Goal: Information Seeking & Learning: Learn about a topic

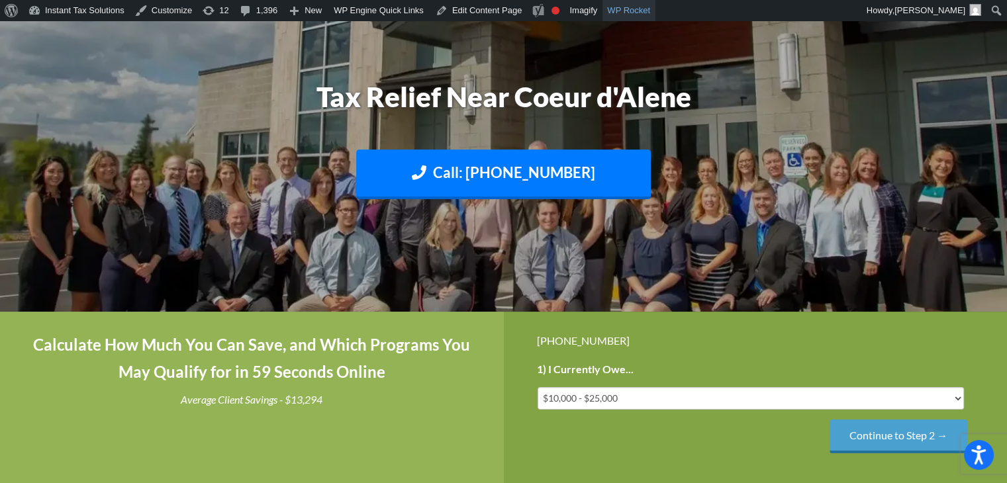
scroll to position [132, 0]
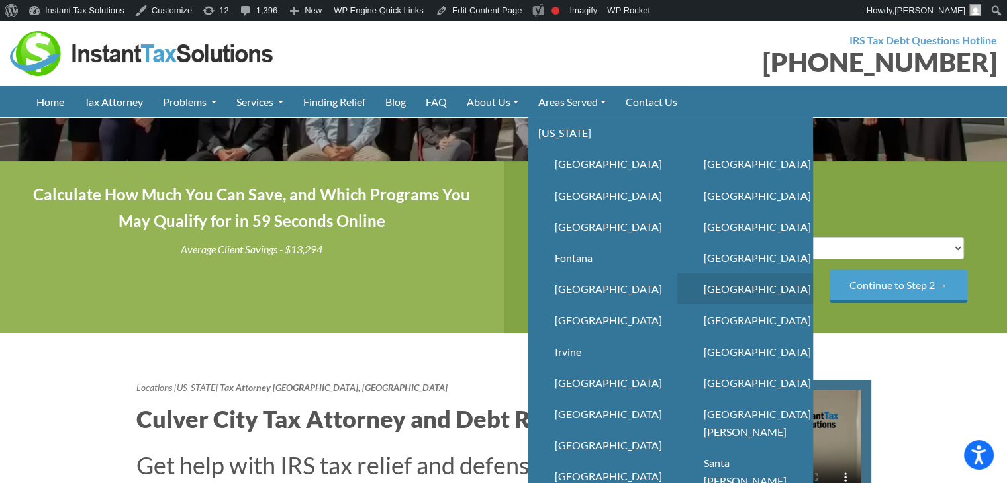
scroll to position [199, 0]
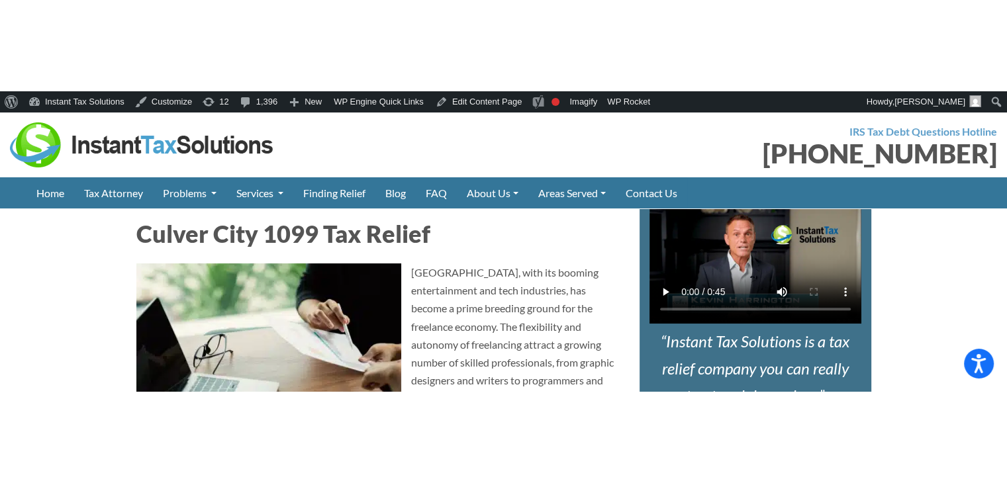
scroll to position [3643, 0]
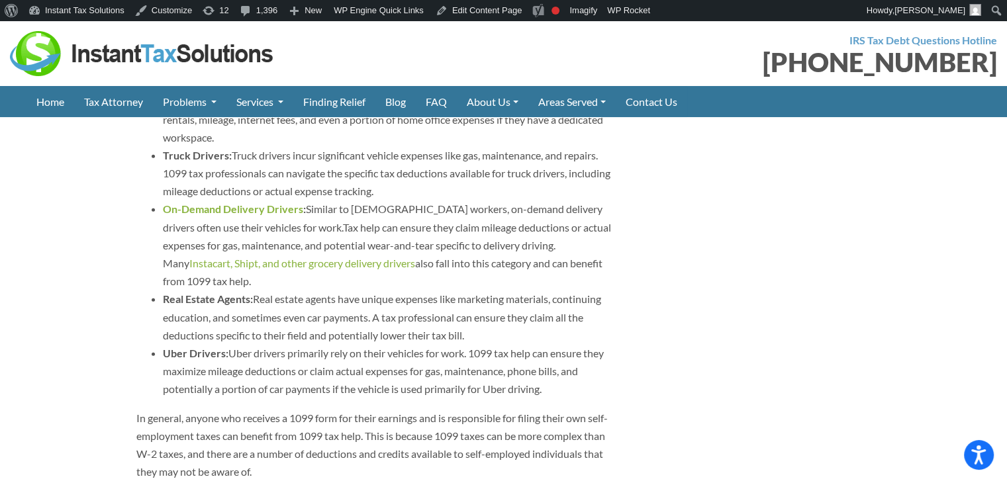
scroll to position [3643, 0]
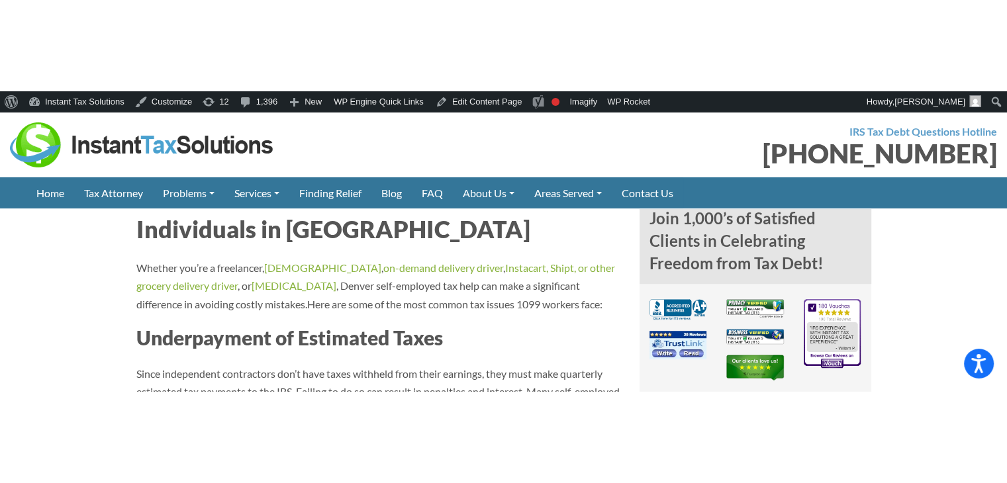
scroll to position [854, 0]
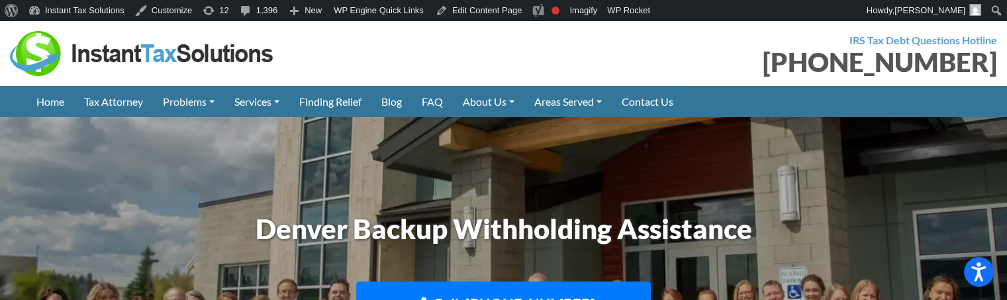
scroll to position [5126, 0]
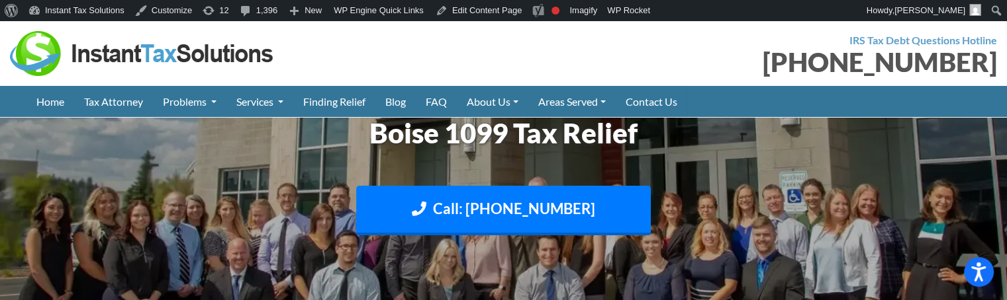
scroll to position [648, 0]
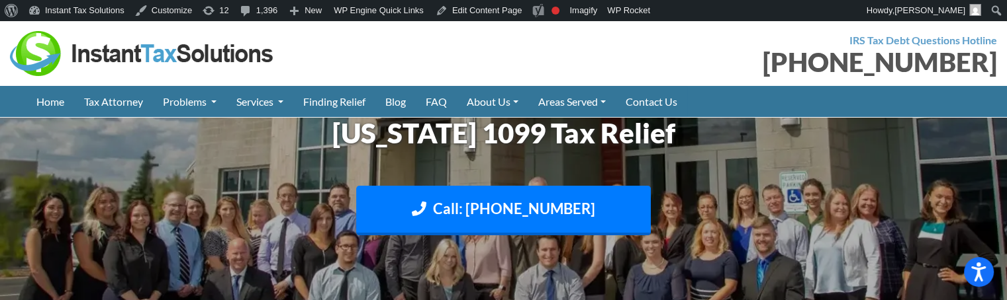
scroll to position [1538, 0]
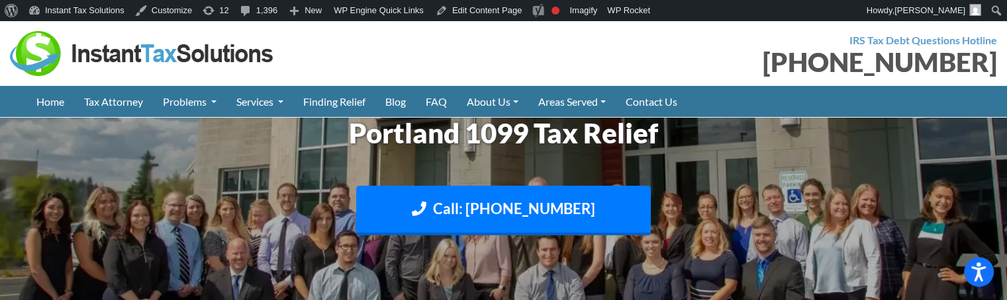
scroll to position [2288, 0]
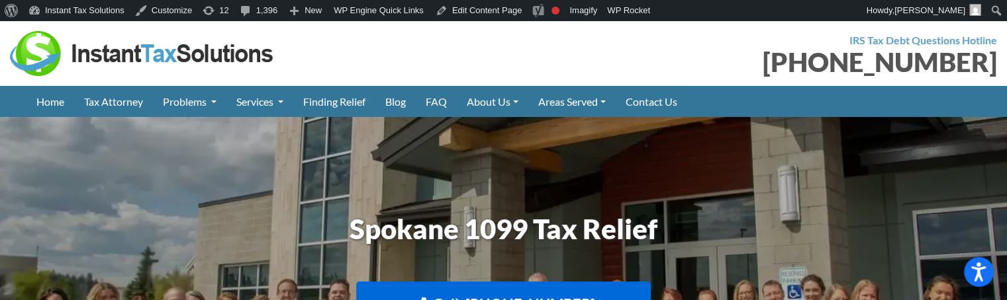
scroll to position [3615, 0]
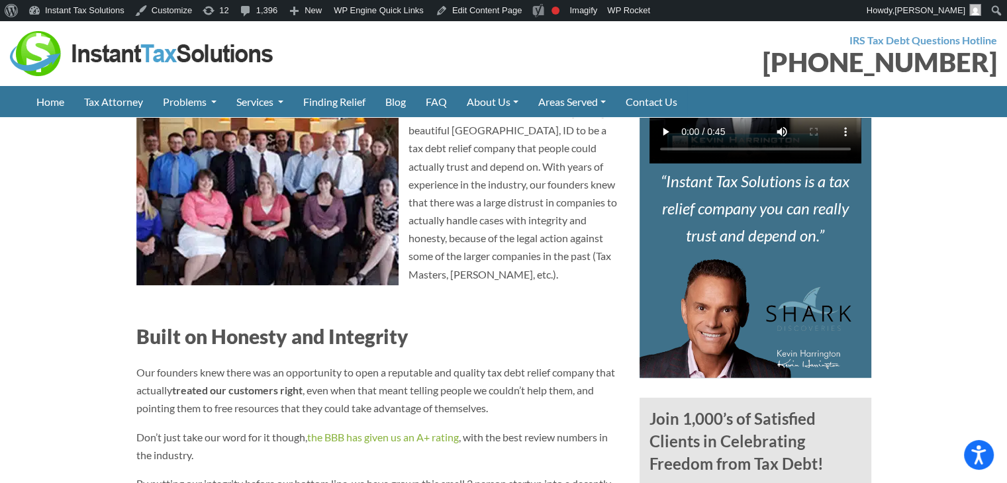
scroll to position [529, 0]
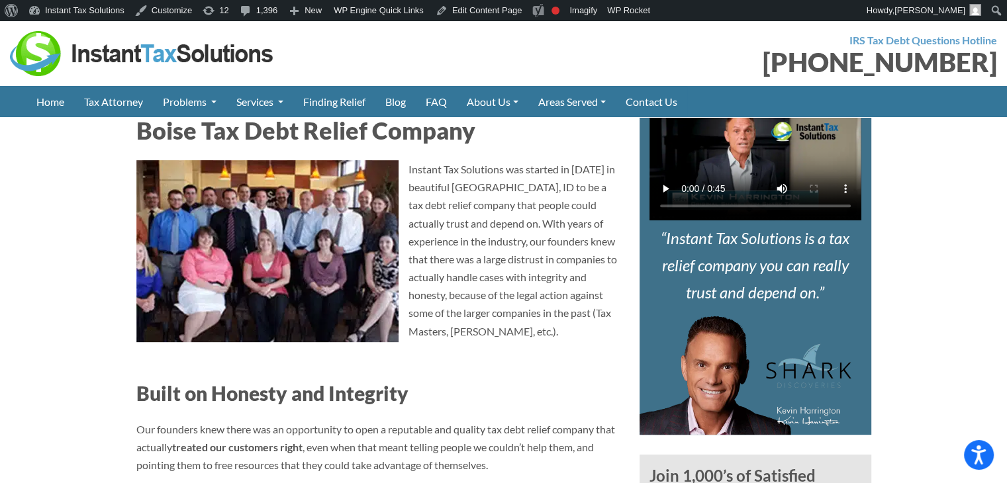
scroll to position [471, 0]
